Goal: Information Seeking & Learning: Learn about a topic

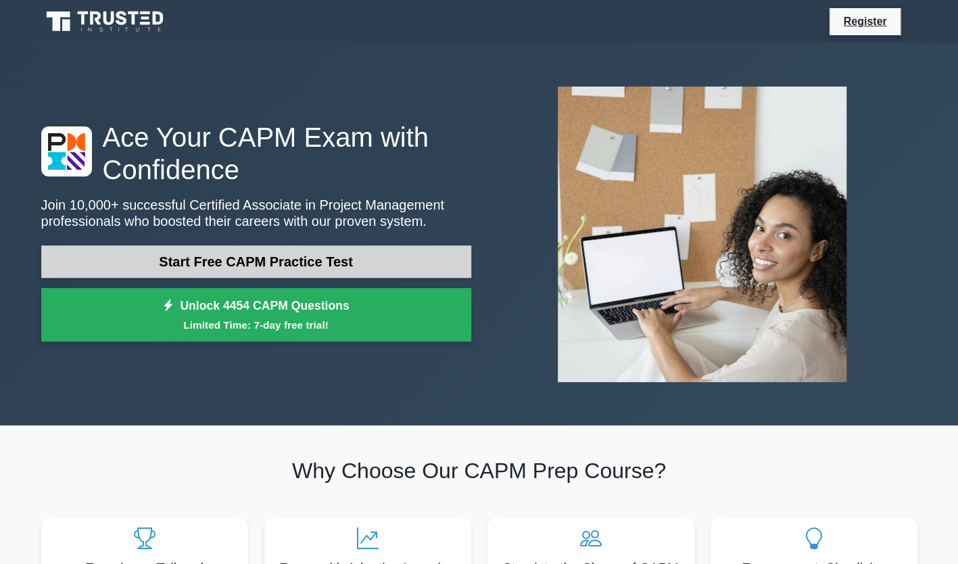
click at [274, 260] on link "Start Free CAPM Practice Test" at bounding box center [256, 261] width 430 height 32
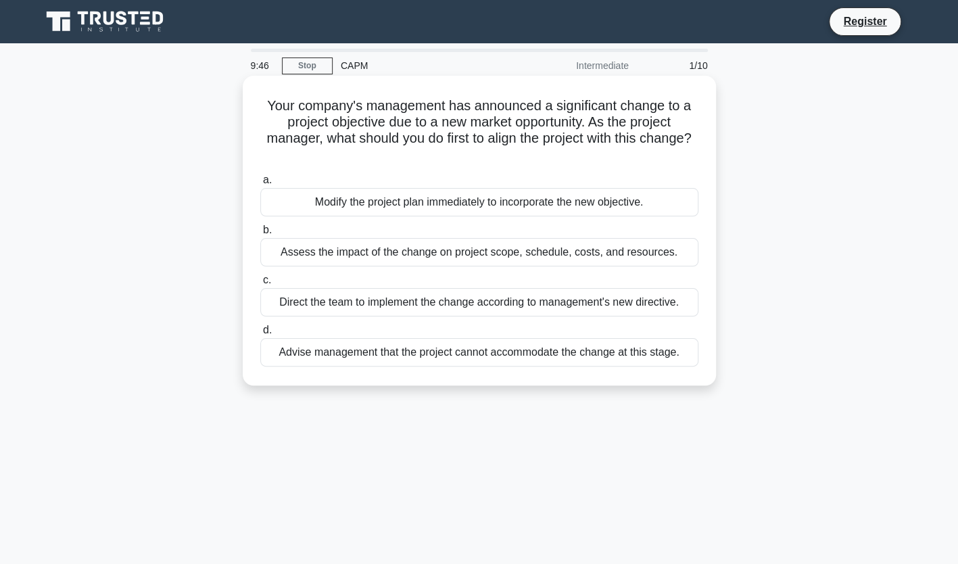
click at [393, 258] on div "Assess the impact of the change on project scope, schedule, costs, and resource…" at bounding box center [479, 252] width 438 height 28
click at [260, 235] on input "b. Assess the impact of the change on project scope, schedule, costs, and resou…" at bounding box center [260, 230] width 0 height 9
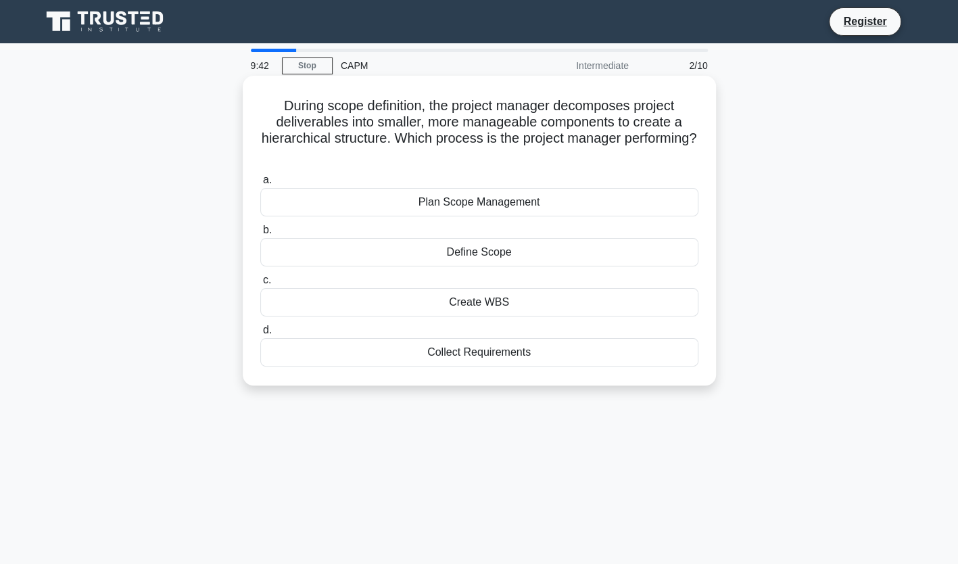
click at [445, 208] on div "Plan Scope Management" at bounding box center [479, 202] width 438 height 28
click at [260, 185] on input "a. Plan Scope Management" at bounding box center [260, 180] width 0 height 9
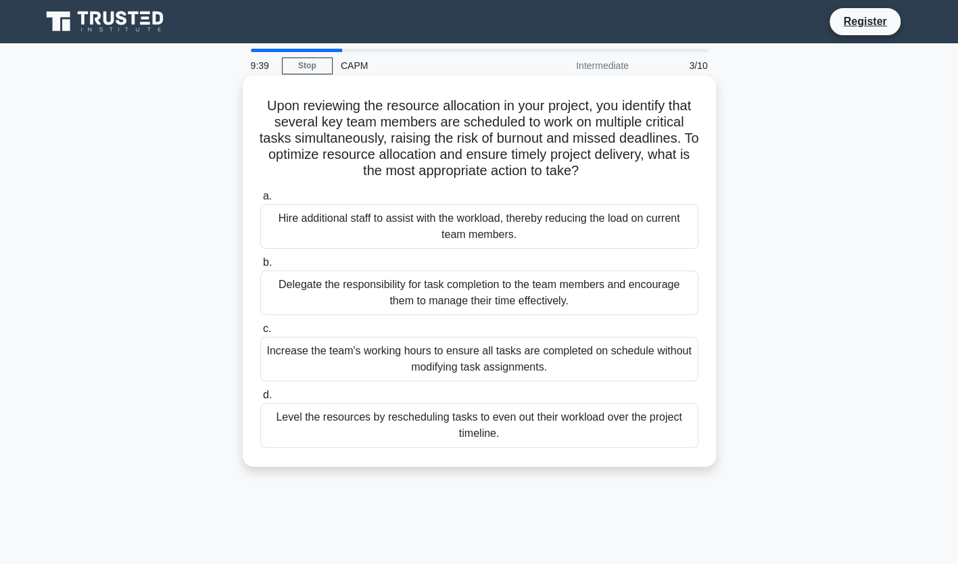
click at [446, 219] on div "Hire additional staff to assist with the workload, thereby reducing the load on…" at bounding box center [479, 226] width 438 height 45
click at [260, 201] on input "a. Hire additional staff to assist with the workload, thereby reducing the load…" at bounding box center [260, 196] width 0 height 9
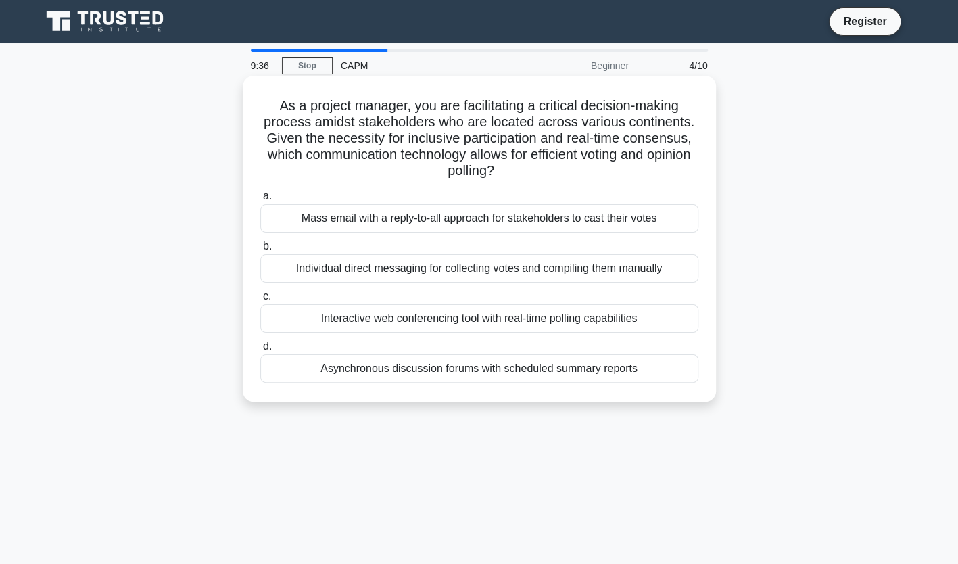
click at [492, 312] on div "Interactive web conferencing tool with real-time polling capabilities" at bounding box center [479, 318] width 438 height 28
click at [260, 301] on input "c. Interactive web conferencing tool with real-time polling capabilities" at bounding box center [260, 296] width 0 height 9
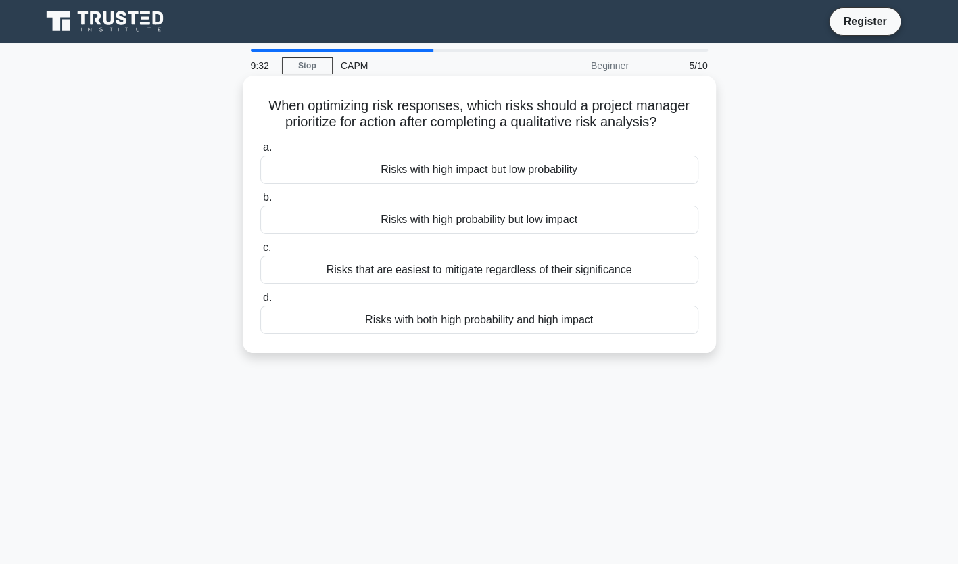
click at [448, 182] on div "Risks with high impact but low probability" at bounding box center [479, 169] width 438 height 28
click at [260, 152] on input "a. Risks with high impact but low probability" at bounding box center [260, 147] width 0 height 9
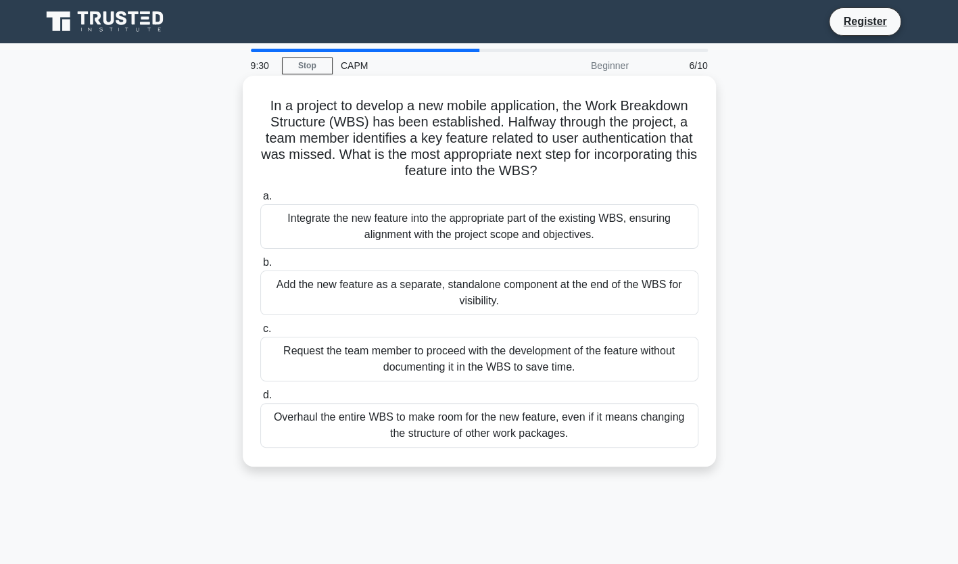
click at [401, 228] on div "Integrate the new feature into the appropriate part of the existing WBS, ensuri…" at bounding box center [479, 226] width 438 height 45
click at [260, 201] on input "a. Integrate the new feature into the appropriate part of the existing WBS, ens…" at bounding box center [260, 196] width 0 height 9
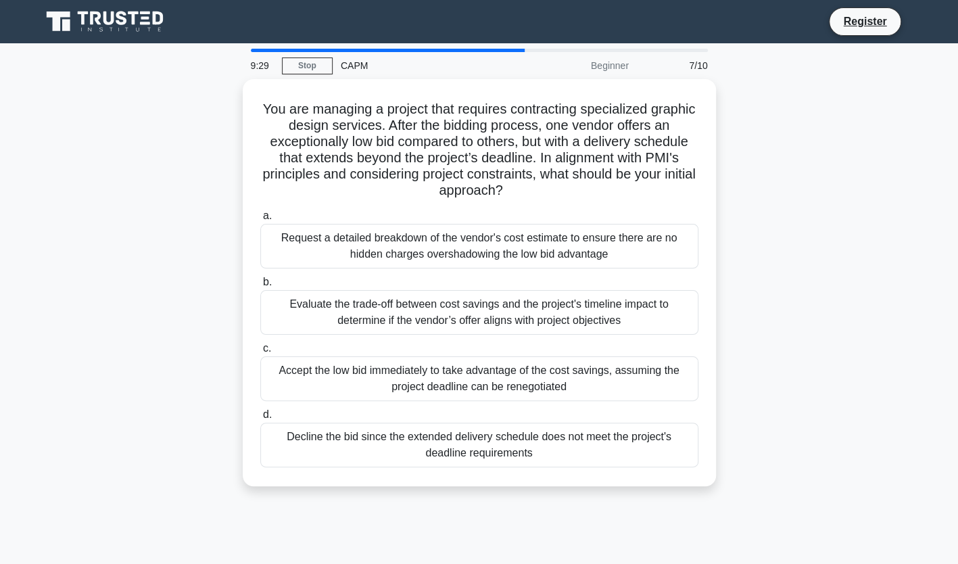
click at [401, 228] on div "Request a detailed breakdown of the vendor's cost estimate to ensure there are …" at bounding box center [479, 246] width 438 height 45
click at [260, 220] on input "a. Request a detailed breakdown of the vendor's cost estimate to ensure there a…" at bounding box center [260, 216] width 0 height 9
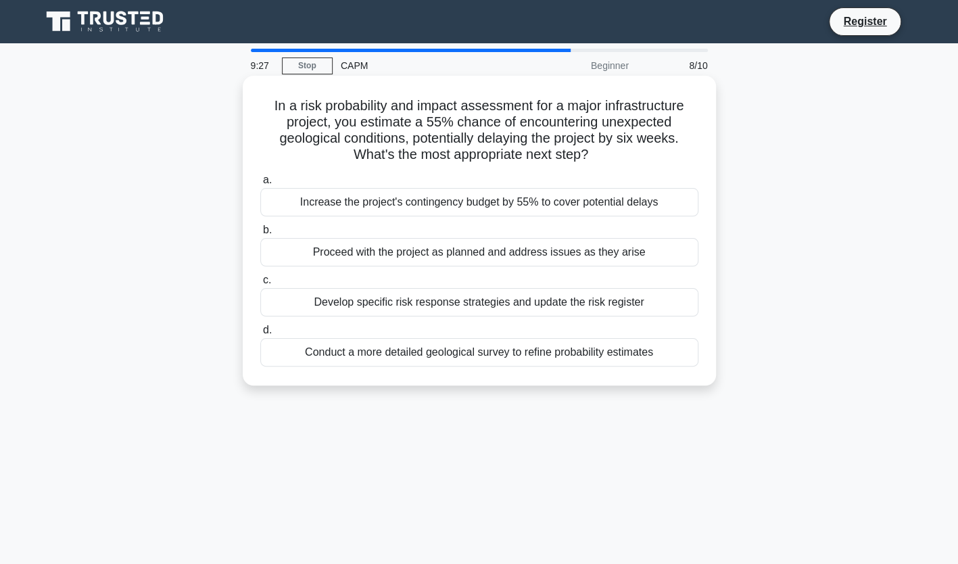
click at [400, 225] on label "b. Proceed with the project as planned and address issues as they arise" at bounding box center [479, 244] width 438 height 45
click at [260, 226] on input "b. Proceed with the project as planned and address issues as they arise" at bounding box center [260, 230] width 0 height 9
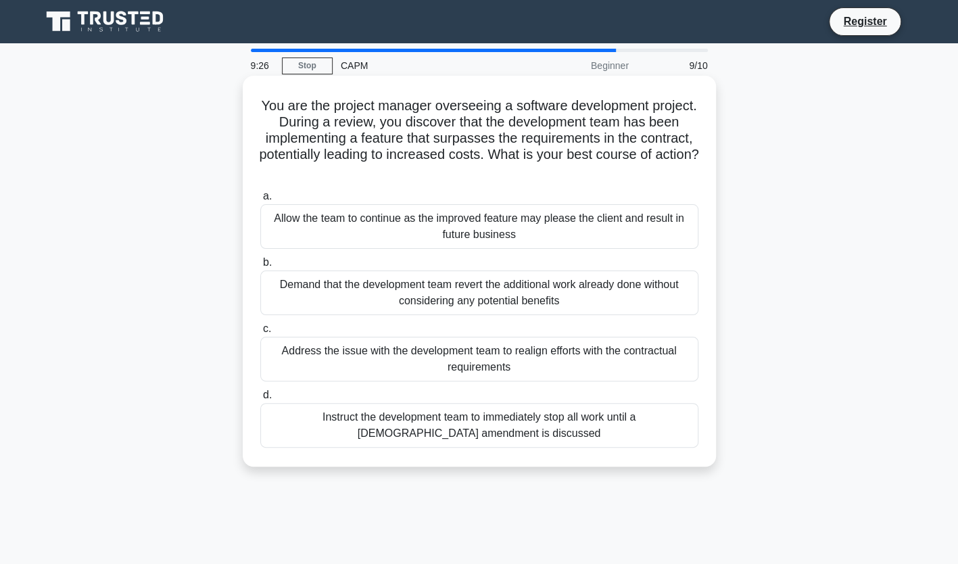
click at [420, 223] on div "Allow the team to continue as the improved feature may please the client and re…" at bounding box center [479, 226] width 438 height 45
click at [260, 201] on input "a. Allow the team to continue as the improved feature may please the client and…" at bounding box center [260, 196] width 0 height 9
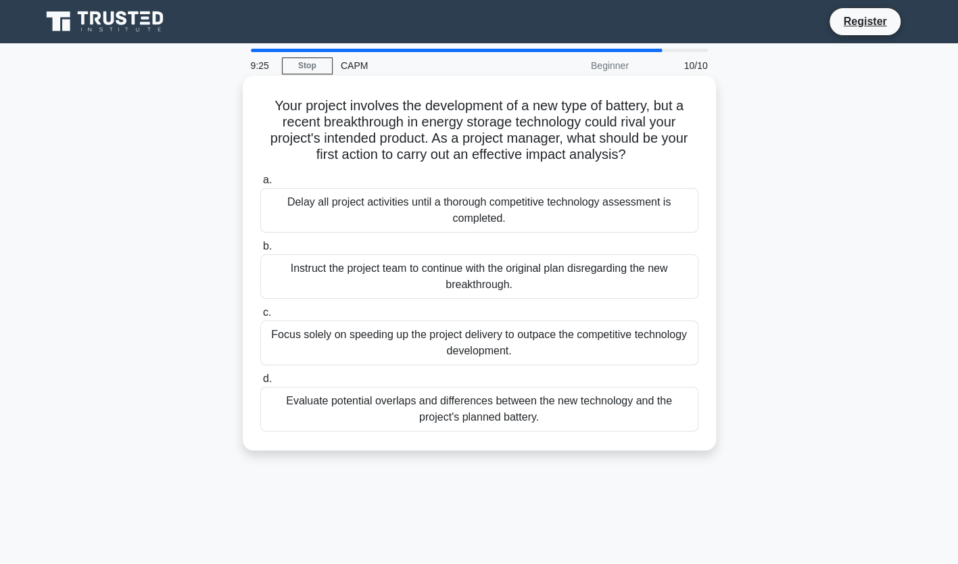
click at [437, 279] on div "Instruct the project team to continue with the original plan disregarding the n…" at bounding box center [479, 276] width 438 height 45
click at [260, 251] on input "b. Instruct the project team to continue with the original plan disregarding th…" at bounding box center [260, 246] width 0 height 9
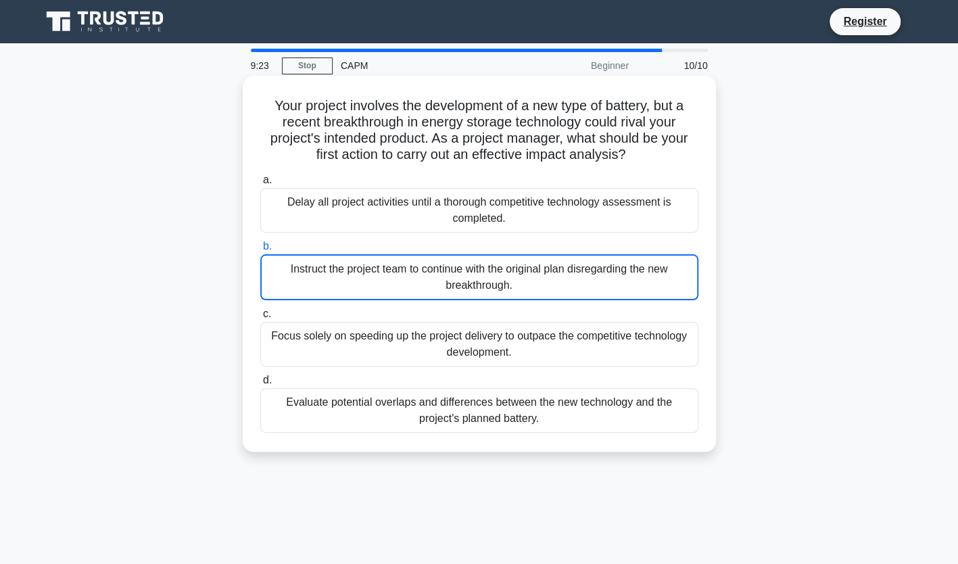
click at [437, 279] on div "Instruct the project team to continue with the original plan disregarding the n…" at bounding box center [479, 277] width 438 height 46
click at [260, 251] on input "b. Instruct the project team to continue with the original plan disregarding th…" at bounding box center [260, 246] width 0 height 9
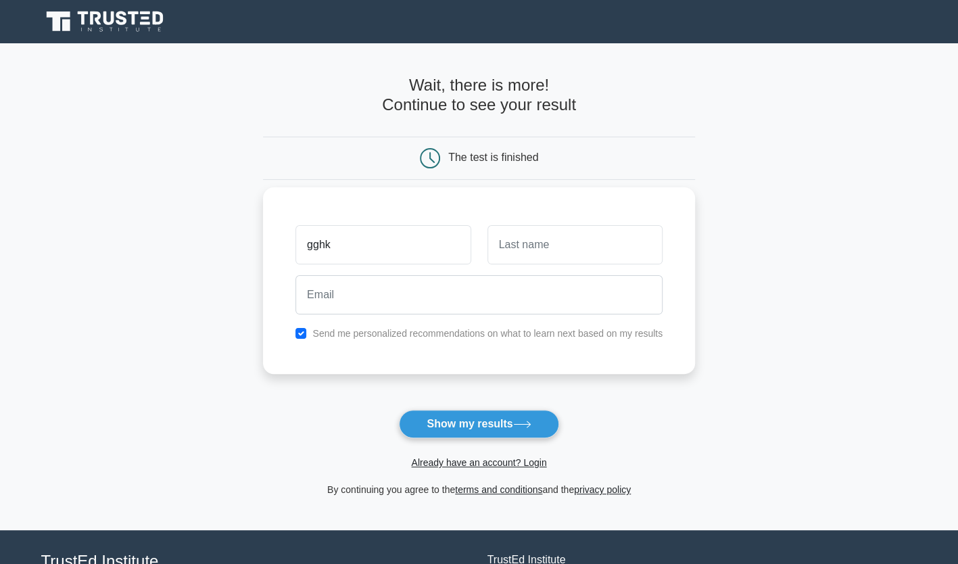
type input "gghk"
click at [518, 260] on input "text" at bounding box center [574, 244] width 175 height 39
type input "ijjkk"
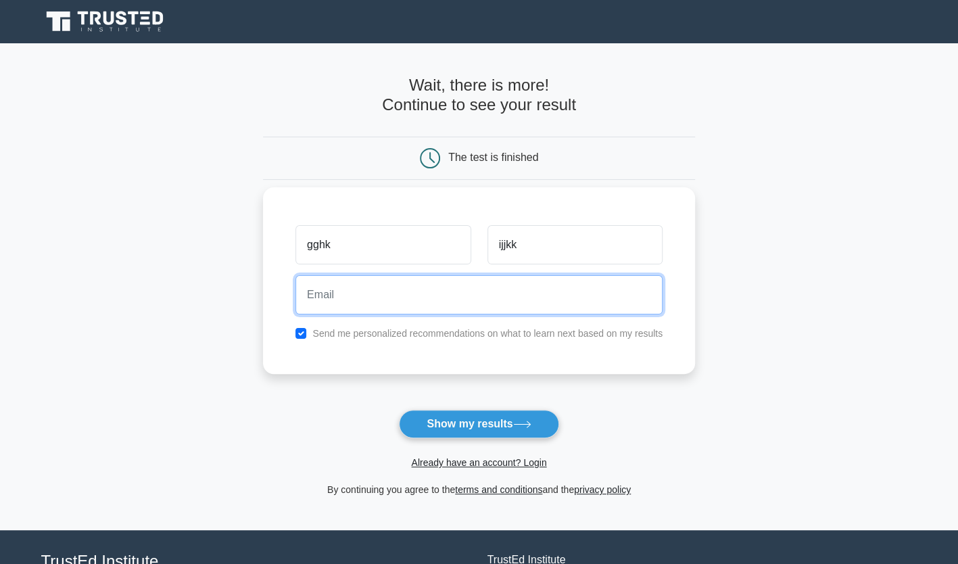
click at [481, 298] on input "email" at bounding box center [478, 294] width 367 height 39
type input "[EMAIL_ADDRESS][DOMAIN_NAME]"
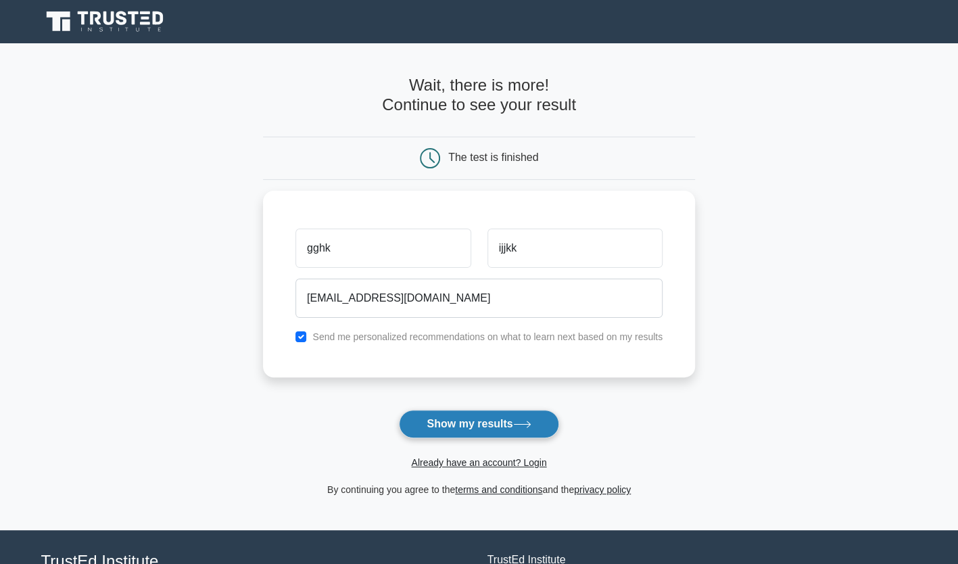
click at [435, 427] on button "Show my results" at bounding box center [479, 424] width 160 height 28
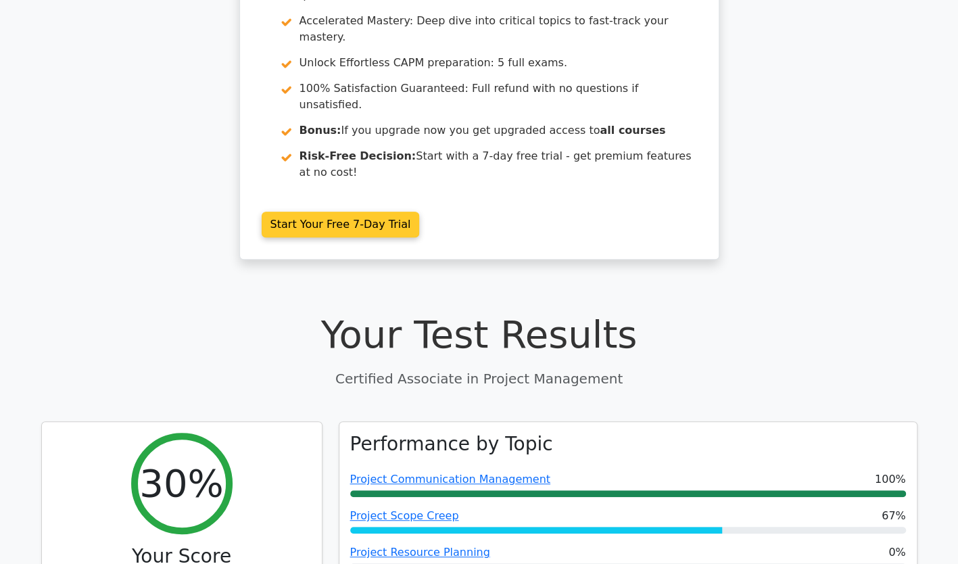
scroll to position [183, 0]
